Goal: Navigation & Orientation: Find specific page/section

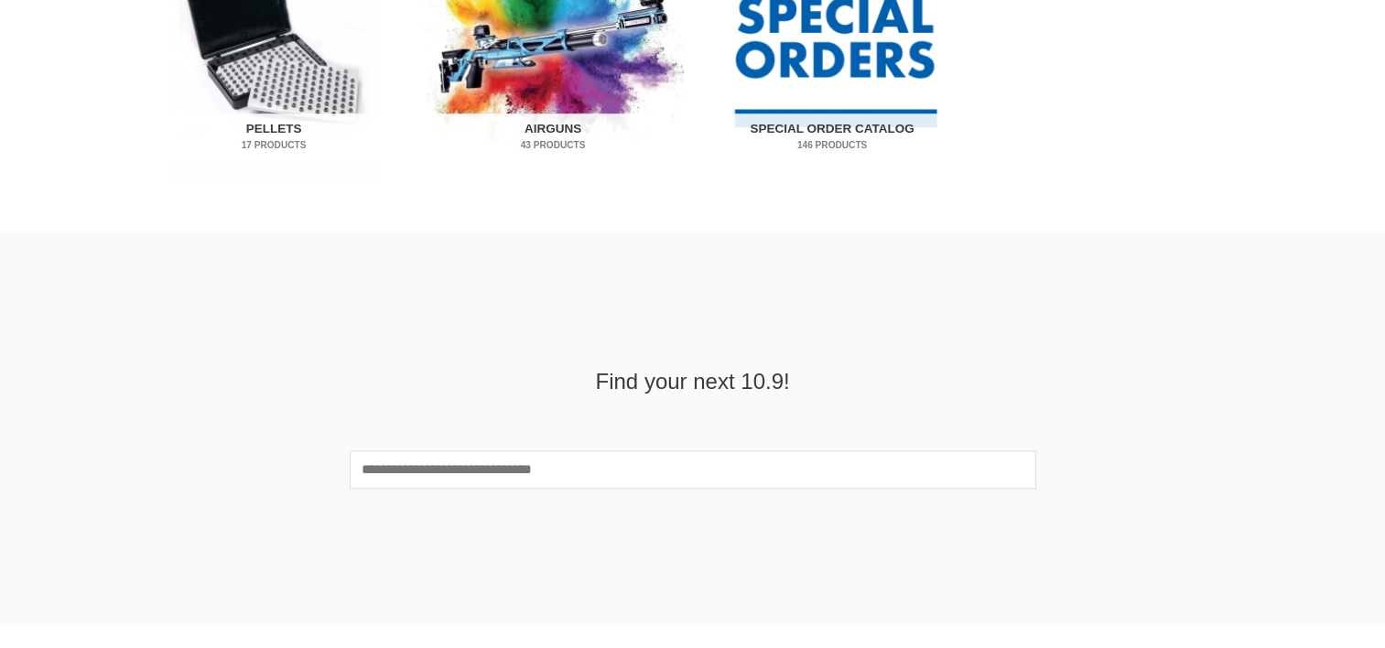
scroll to position [1373, 0]
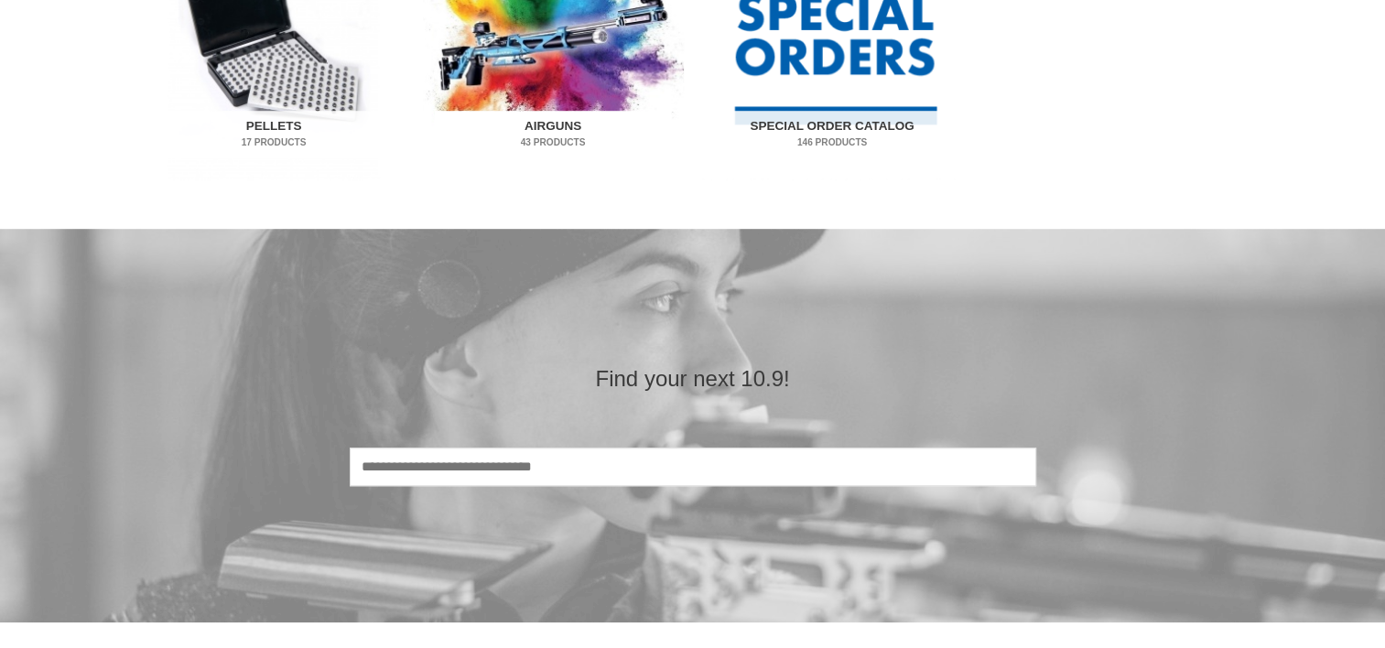
click at [556, 70] on img "Visit product category Airguns" at bounding box center [553, 44] width 261 height 272
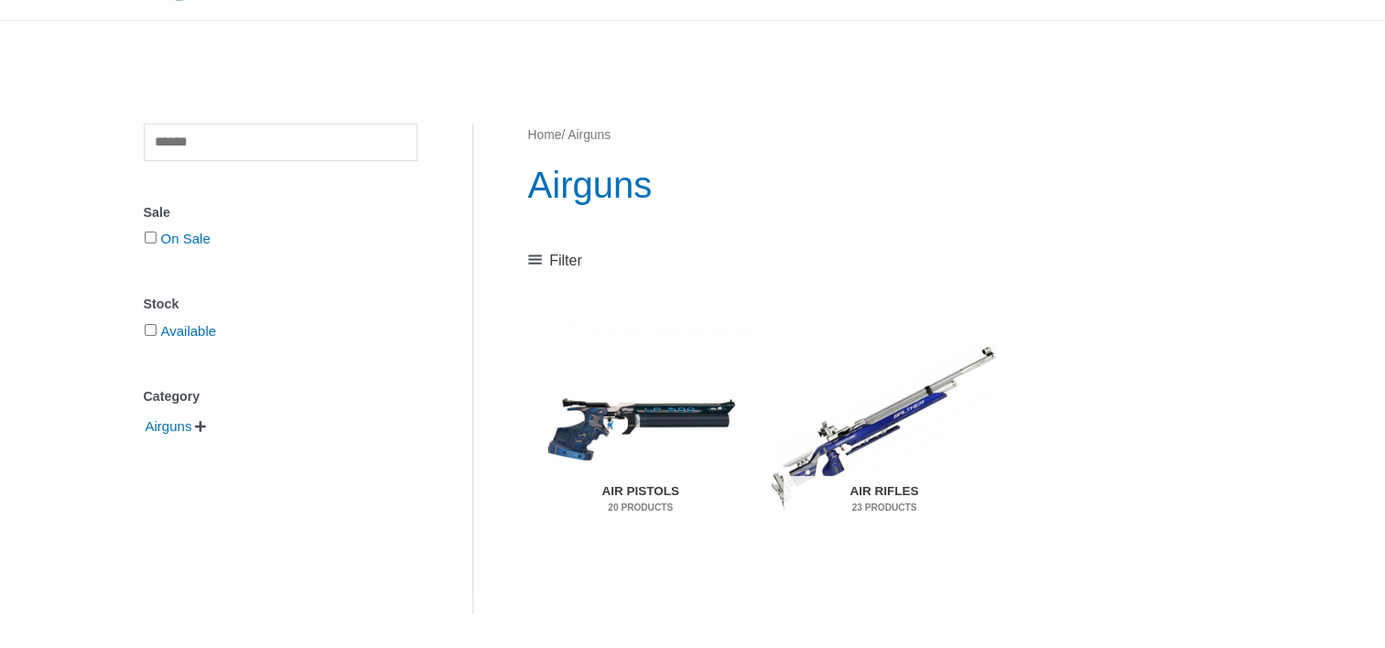
scroll to position [275, 0]
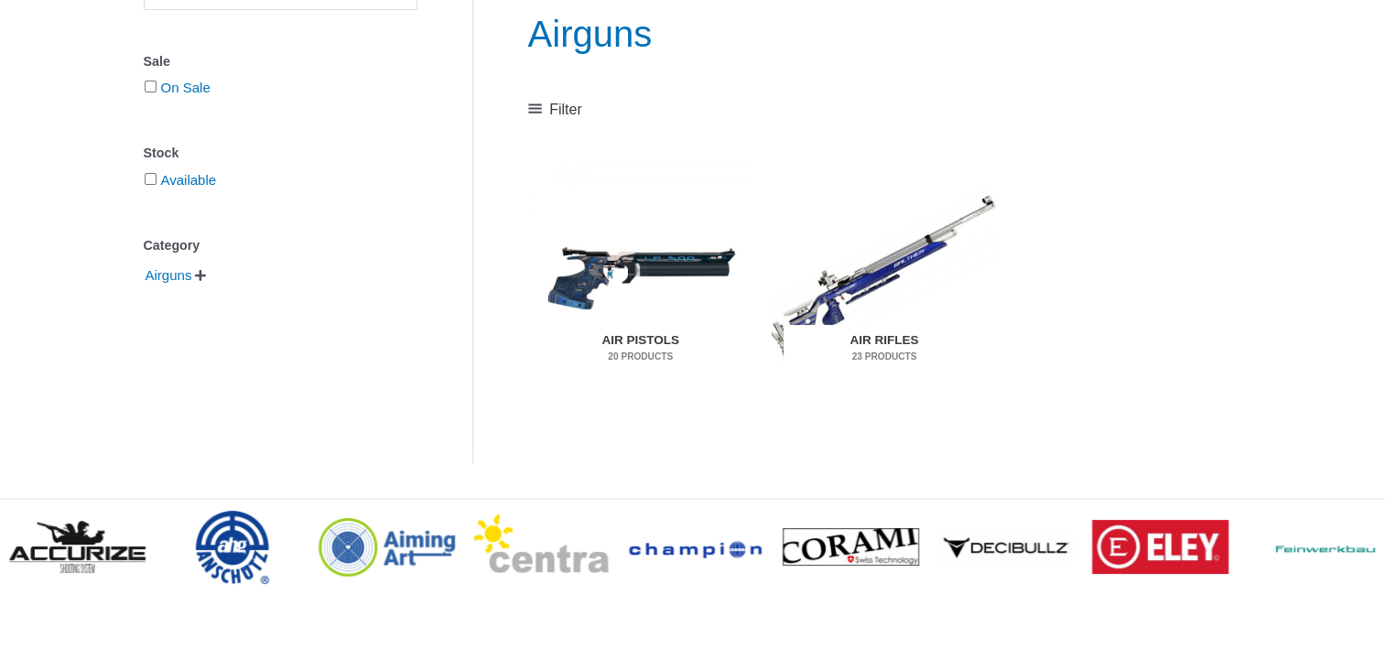
click at [869, 337] on h2 "Air Rifles 23 Products" at bounding box center [884, 349] width 201 height 48
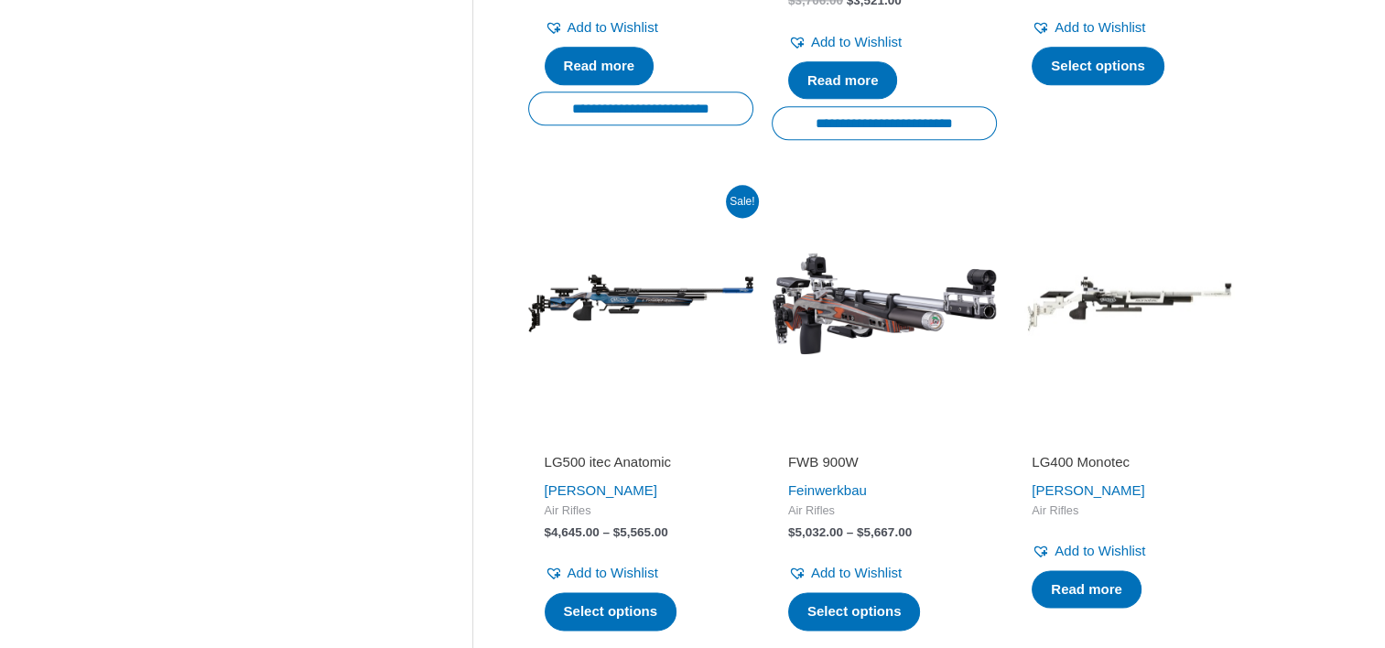
scroll to position [2655, 0]
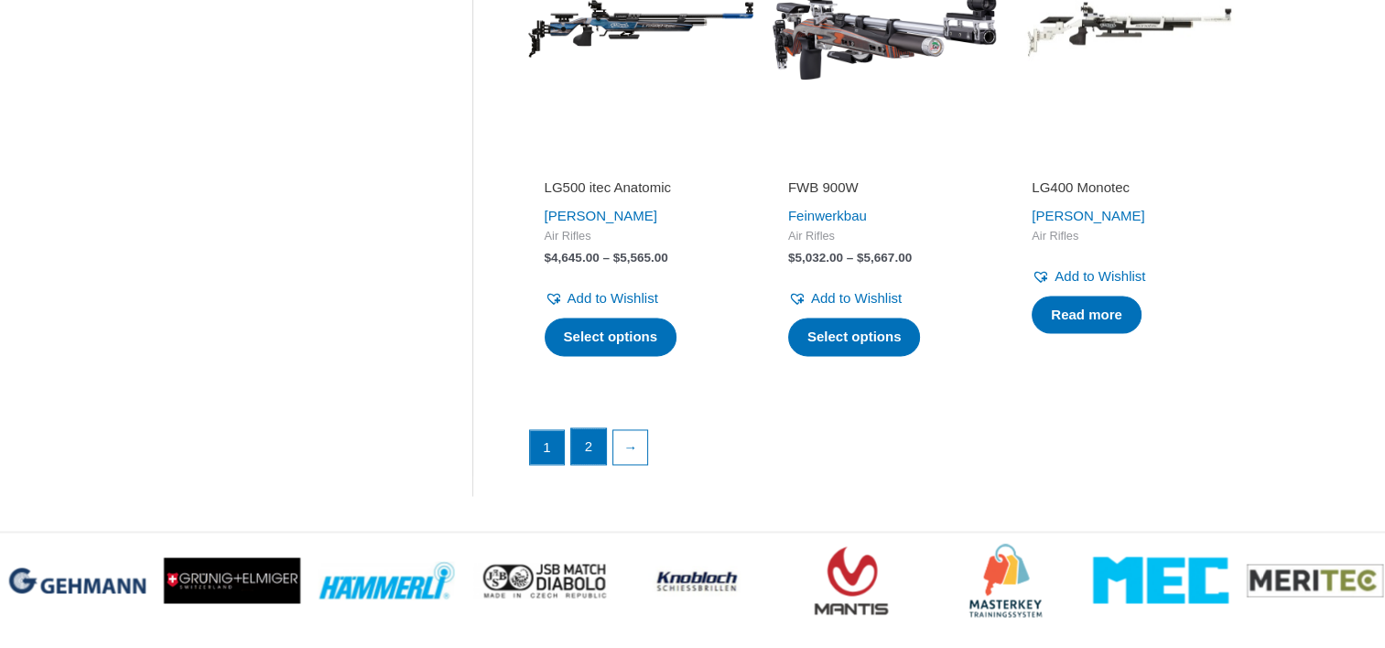
click at [585, 447] on link "2" at bounding box center [588, 446] width 35 height 37
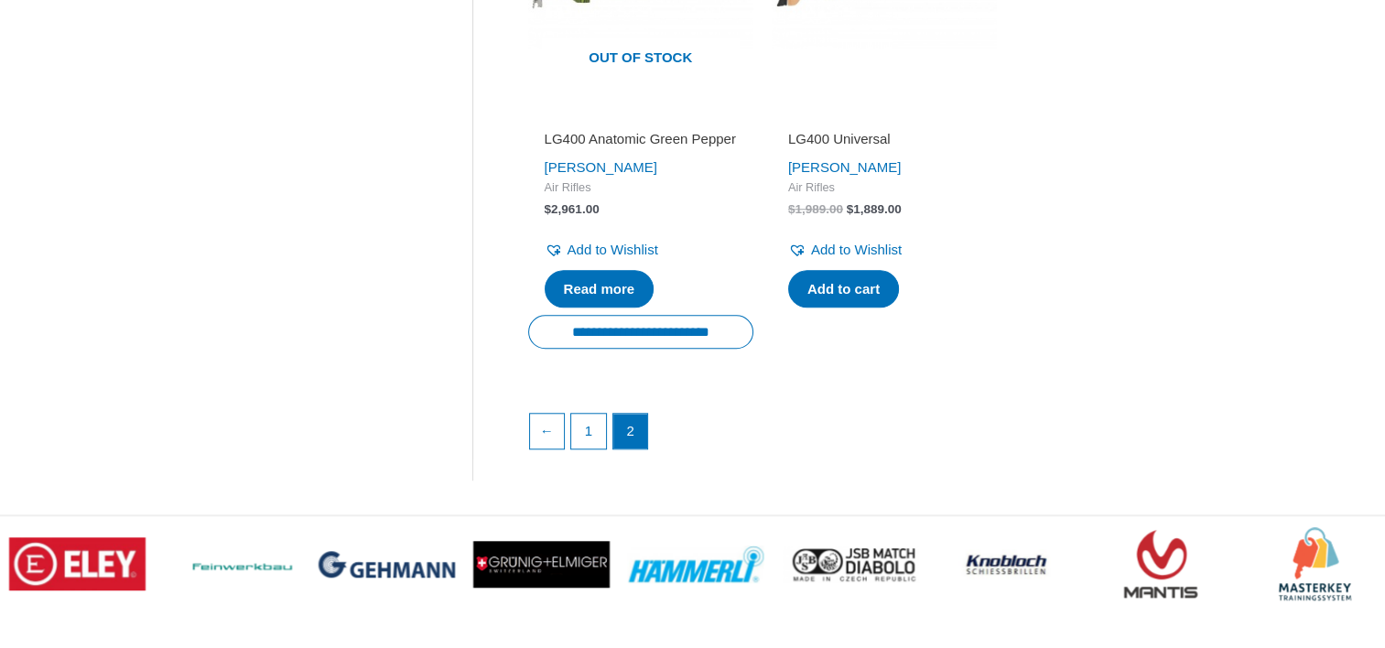
scroll to position [1740, 0]
